Goal: Communication & Community: Connect with others

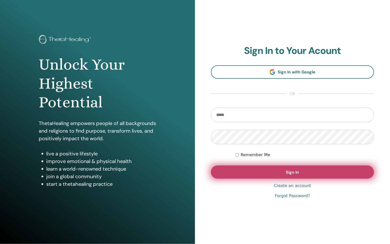
type input "**********"
click at [290, 172] on span "Sign In" at bounding box center [292, 171] width 13 height 5
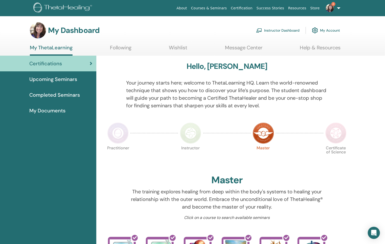
click at [47, 94] on span "Completed Seminars" at bounding box center [54, 95] width 51 height 8
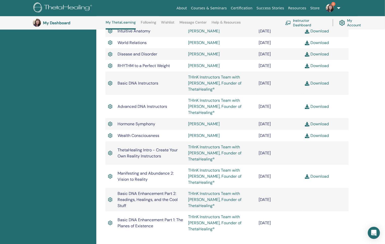
scroll to position [266, 0]
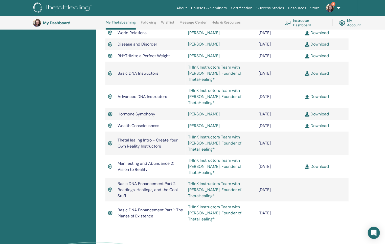
click at [323, 167] on link "Download" at bounding box center [317, 166] width 24 height 5
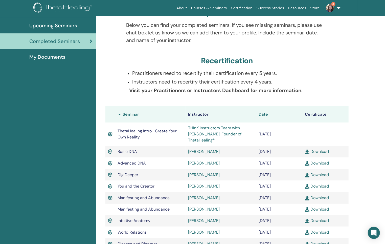
scroll to position [0, 0]
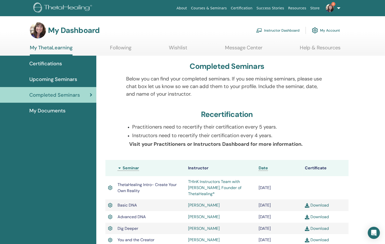
click at [52, 77] on span "Upcoming Seminars" at bounding box center [53, 79] width 48 height 8
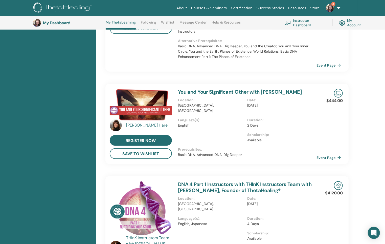
scroll to position [140, 0]
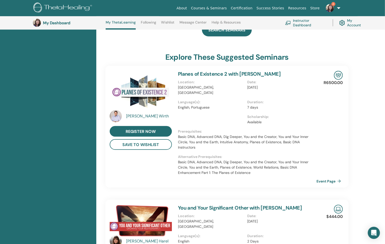
click at [328, 8] on img at bounding box center [330, 8] width 8 height 8
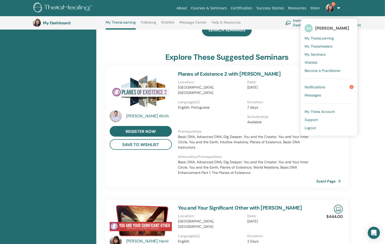
click at [325, 86] on span "Notifications" at bounding box center [315, 87] width 20 height 5
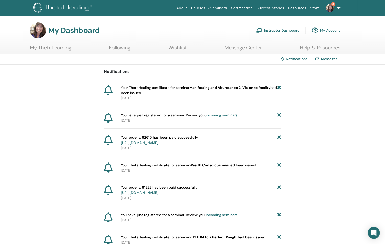
click at [329, 58] on link "Messages" at bounding box center [329, 59] width 16 height 5
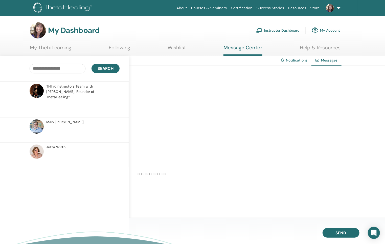
click at [68, 90] on span "THInK Instructors Team with [PERSON_NAME], Founder of ThetaHealing®" at bounding box center [82, 92] width 72 height 16
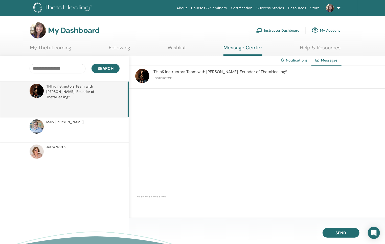
click at [56, 125] on p at bounding box center [82, 132] width 73 height 15
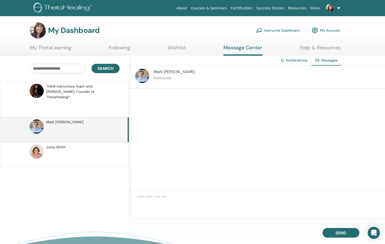
click at [57, 144] on span "[PERSON_NAME]" at bounding box center [55, 146] width 19 height 5
